Goal: Task Accomplishment & Management: Manage account settings

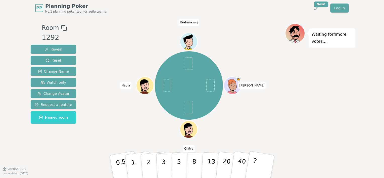
click at [187, 20] on span "Reshma (you)" at bounding box center [189, 22] width 21 height 7
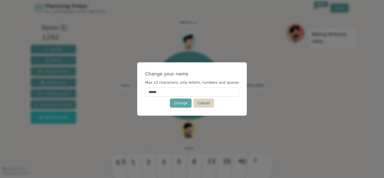
click at [202, 105] on button "Cancel" at bounding box center [204, 103] width 20 height 9
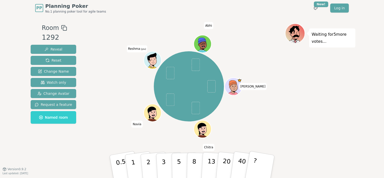
click at [147, 59] on icon at bounding box center [153, 60] width 17 height 2
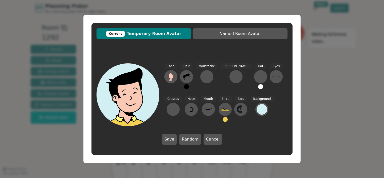
click at [123, 99] on div at bounding box center [130, 115] width 63 height 57
click at [148, 33] on span "Current Temporary Room Avatar" at bounding box center [144, 34] width 90 height 6
click at [118, 34] on div "Current" at bounding box center [115, 34] width 19 height 6
click at [172, 75] on icon at bounding box center [171, 76] width 4 height 6
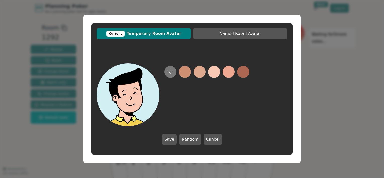
click at [169, 72] on icon at bounding box center [171, 72] width 4 height 0
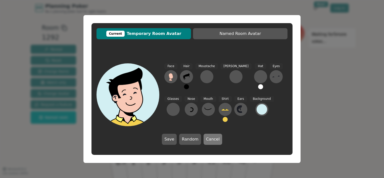
click at [213, 138] on button "Cancel" at bounding box center [213, 139] width 19 height 11
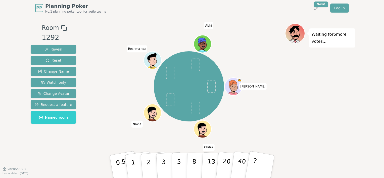
click at [151, 58] on icon at bounding box center [153, 59] width 14 height 2
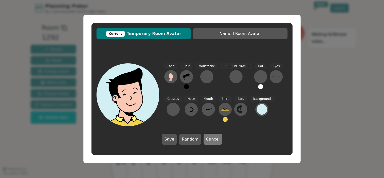
click at [213, 140] on button "Cancel" at bounding box center [213, 139] width 19 height 11
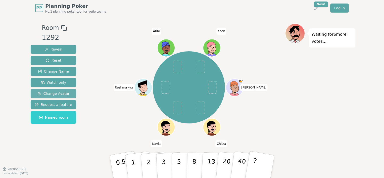
click at [57, 93] on span "Change Avatar" at bounding box center [53, 93] width 32 height 5
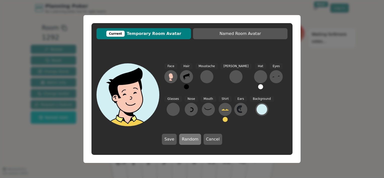
click at [192, 140] on button "Random" at bounding box center [190, 139] width 22 height 11
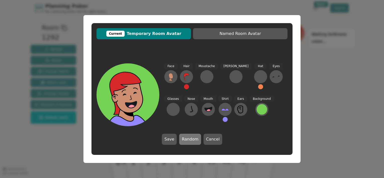
click at [191, 140] on button "Random" at bounding box center [190, 139] width 22 height 11
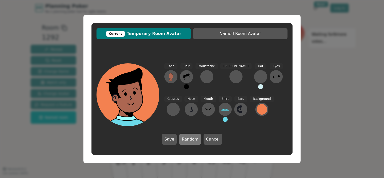
click at [191, 140] on button "Random" at bounding box center [190, 139] width 22 height 11
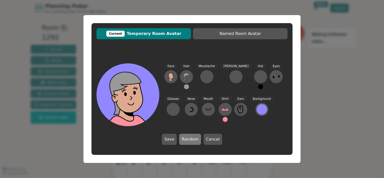
click at [186, 139] on button "Random" at bounding box center [190, 139] width 22 height 11
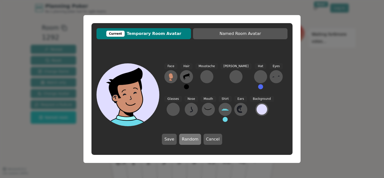
click at [186, 139] on button "Random" at bounding box center [190, 139] width 22 height 11
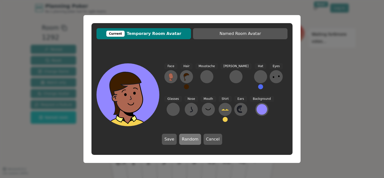
click at [186, 139] on button "Random" at bounding box center [190, 139] width 22 height 11
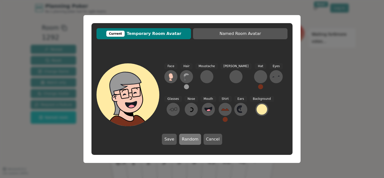
click at [186, 139] on button "Random" at bounding box center [190, 139] width 22 height 11
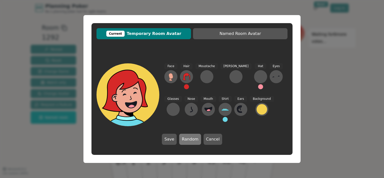
click at [186, 139] on button "Random" at bounding box center [190, 139] width 22 height 11
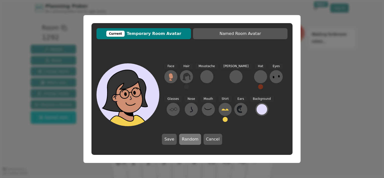
click at [186, 139] on button "Random" at bounding box center [190, 139] width 22 height 11
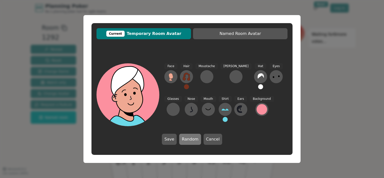
click at [186, 139] on button "Random" at bounding box center [190, 139] width 22 height 11
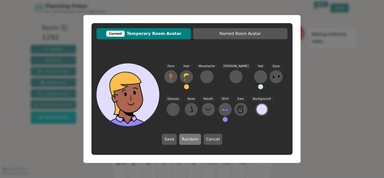
click at [186, 139] on button "Random" at bounding box center [190, 139] width 22 height 11
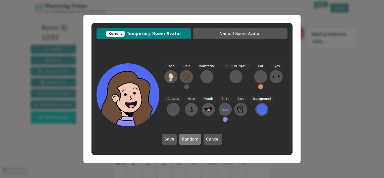
click at [186, 139] on button "Random" at bounding box center [190, 139] width 22 height 11
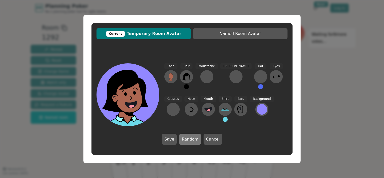
click at [186, 139] on button "Random" at bounding box center [190, 139] width 22 height 11
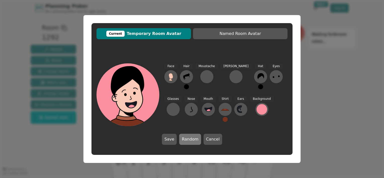
click at [186, 139] on button "Random" at bounding box center [190, 139] width 22 height 11
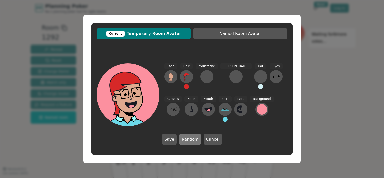
click at [186, 139] on button "Random" at bounding box center [190, 139] width 22 height 11
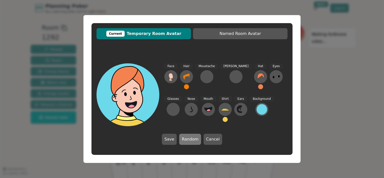
click at [186, 139] on button "Random" at bounding box center [190, 139] width 22 height 11
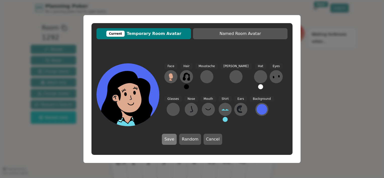
click at [173, 139] on button "Save" at bounding box center [169, 139] width 15 height 11
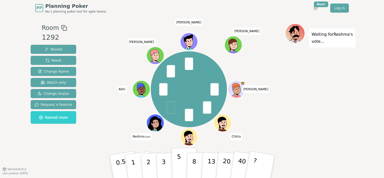
click at [178, 163] on p "5" at bounding box center [179, 166] width 4 height 27
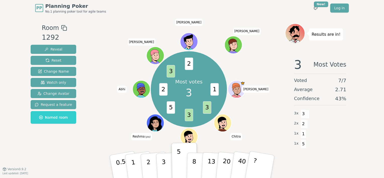
click at [67, 153] on div "Room 1292 Reveal Reset Change Name Watch only Change Avatar Request a feature N…" at bounding box center [54, 92] width 50 height 138
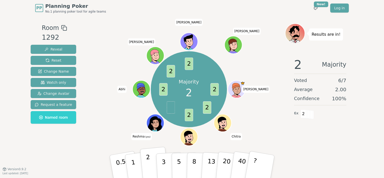
click at [151, 163] on button "2" at bounding box center [154, 167] width 29 height 40
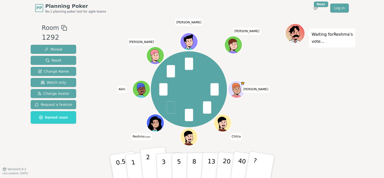
click at [153, 165] on button "2" at bounding box center [154, 167] width 29 height 40
